Goal: Check status

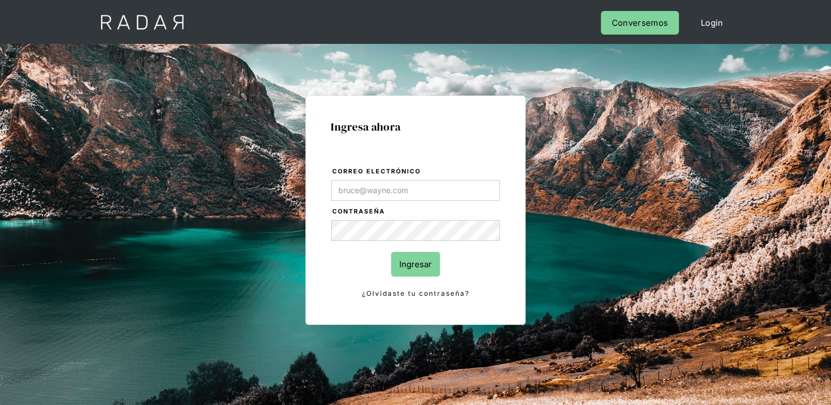
type input "[EMAIL_ADDRESS][DOMAIN_NAME]"
click at [418, 256] on input "Ingresar" at bounding box center [415, 264] width 49 height 25
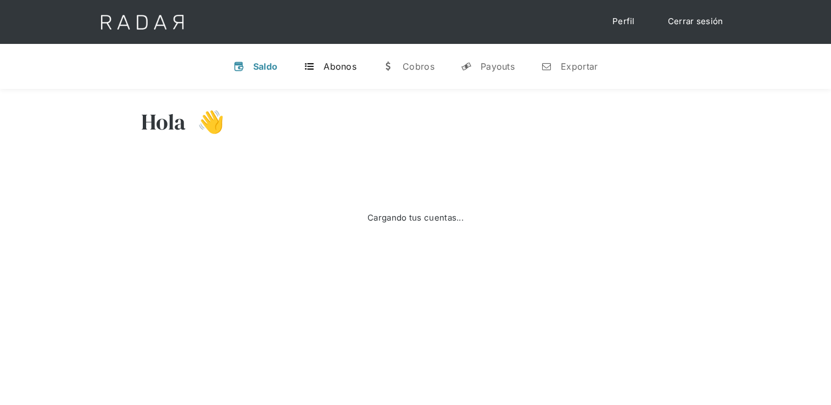
click at [334, 64] on div "Abonos" at bounding box center [340, 66] width 33 height 11
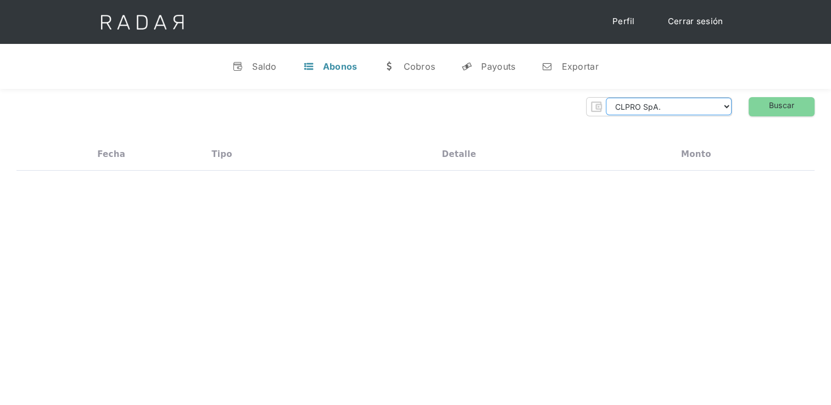
click at [696, 99] on select "CLPRO SpA. [PERSON_NAME] SpA. Urigol SpA. Bysolutions SpA. Clmax SpA. Andes Pay…" at bounding box center [669, 107] width 126 height 18
select select "clpro-rt"
click at [609, 98] on select "CLPRO SpA. [PERSON_NAME] SpA. Urigol SpA. Bysolutions SpA. Clmax SpA. Andes Pay…" at bounding box center [669, 107] width 126 height 18
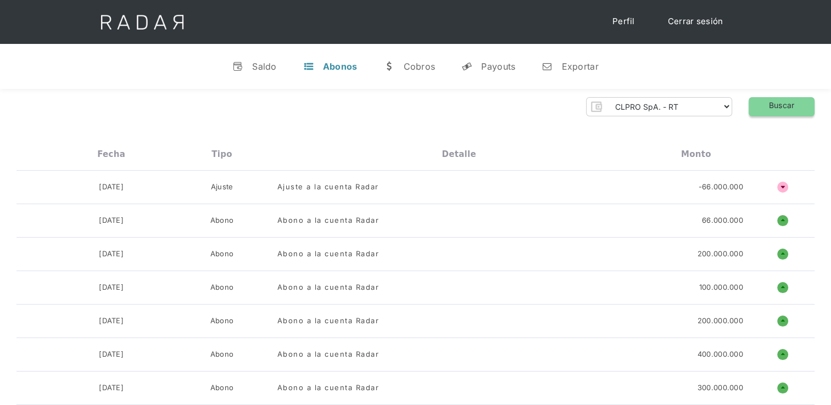
click at [775, 105] on link "Buscar" at bounding box center [782, 106] width 66 height 19
